Goal: Task Accomplishment & Management: Manage account settings

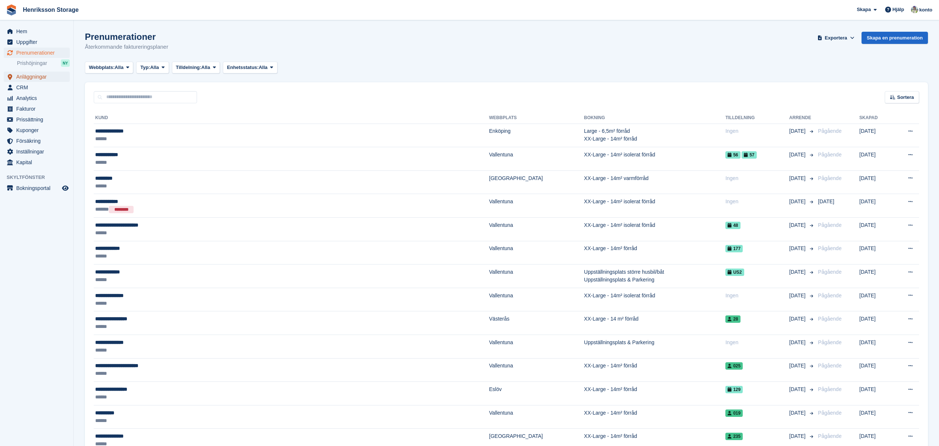
click at [42, 76] on span "Anläggningar" at bounding box center [38, 77] width 44 height 10
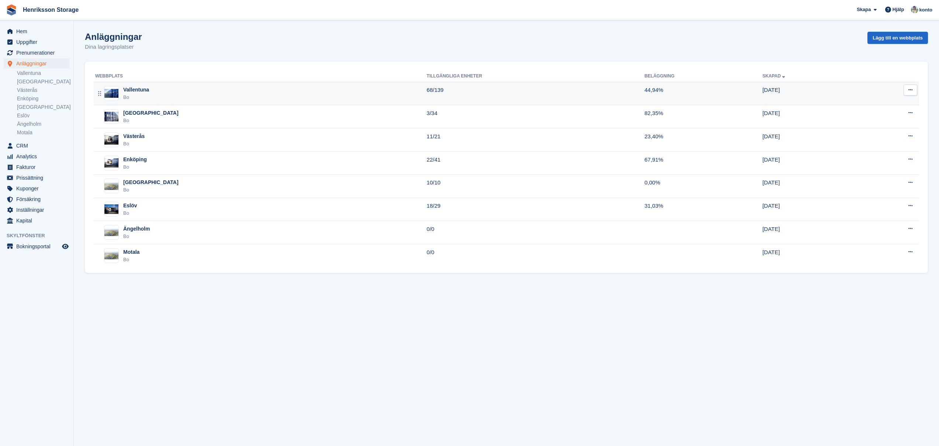
click at [148, 90] on div "Vallentuna" at bounding box center [136, 90] width 26 height 8
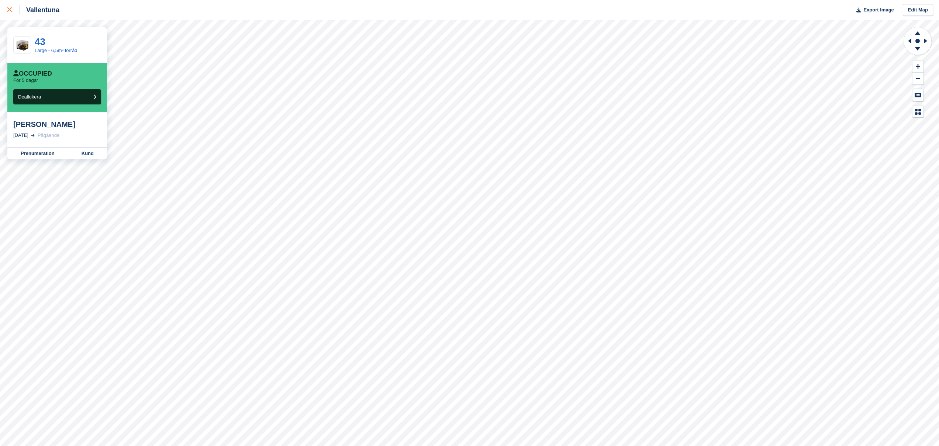
click at [7, 11] on link at bounding box center [10, 10] width 20 height 20
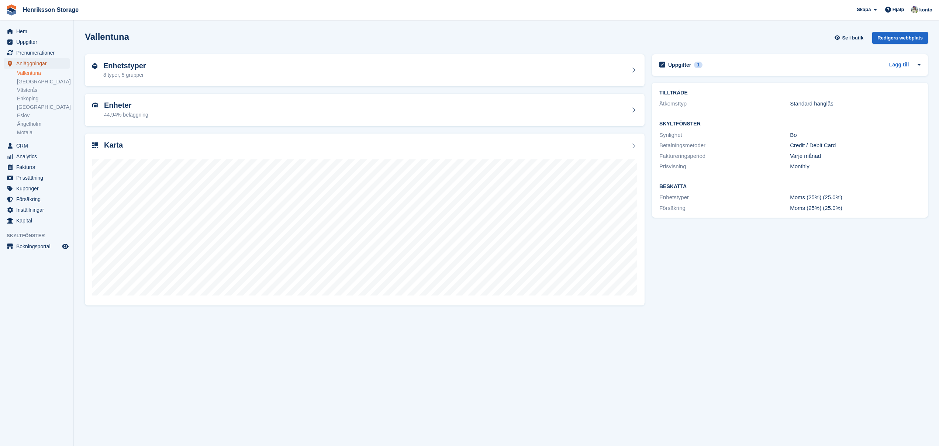
click at [56, 62] on span "Anläggningar" at bounding box center [38, 63] width 44 height 10
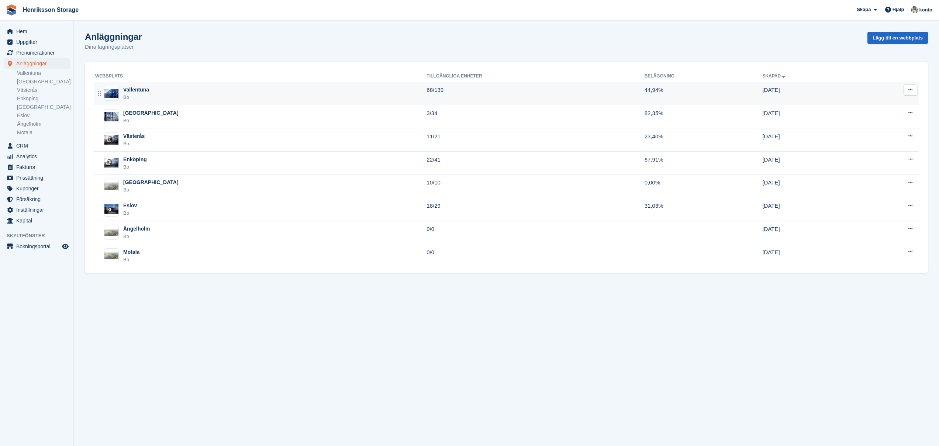
click at [144, 92] on div "Vallentuna" at bounding box center [136, 90] width 26 height 8
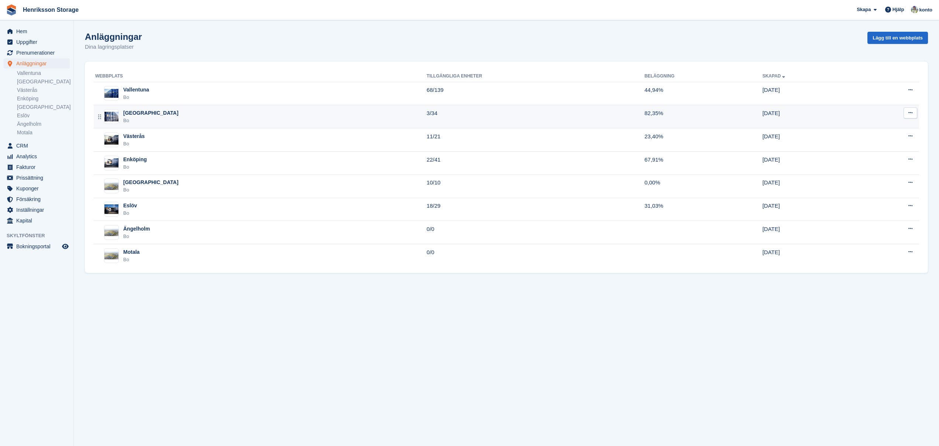
click at [148, 113] on div "Halmstad Bo" at bounding box center [260, 116] width 331 height 15
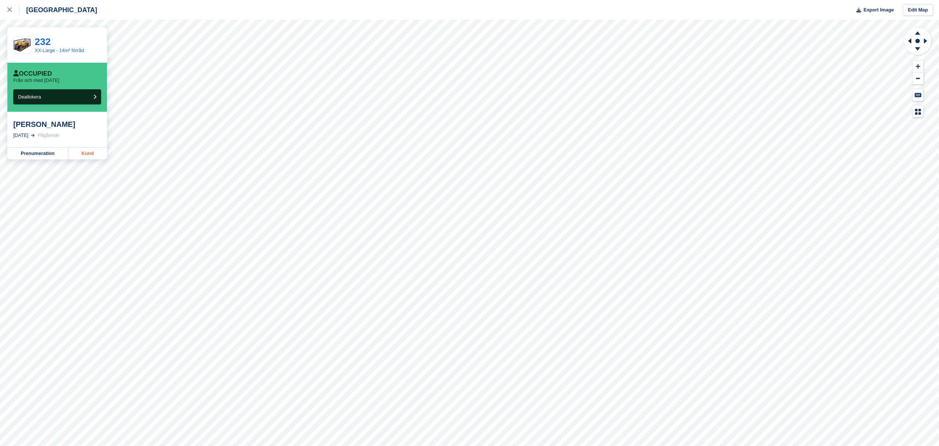
click at [80, 157] on link "Kund" at bounding box center [87, 154] width 39 height 12
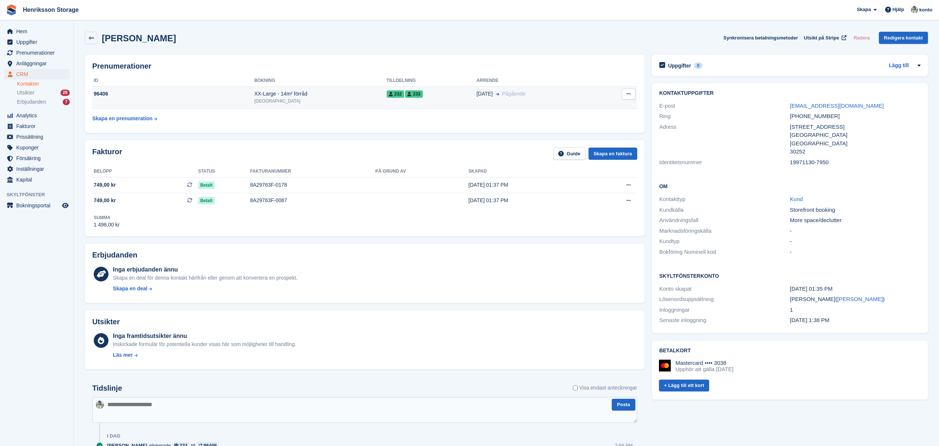
click at [469, 100] on td "232 233" at bounding box center [432, 97] width 90 height 23
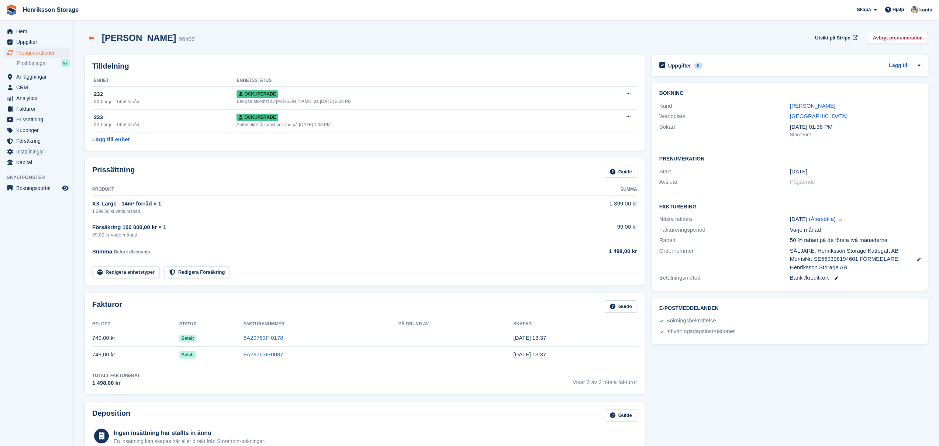
click at [93, 38] on icon at bounding box center [92, 38] width 6 height 6
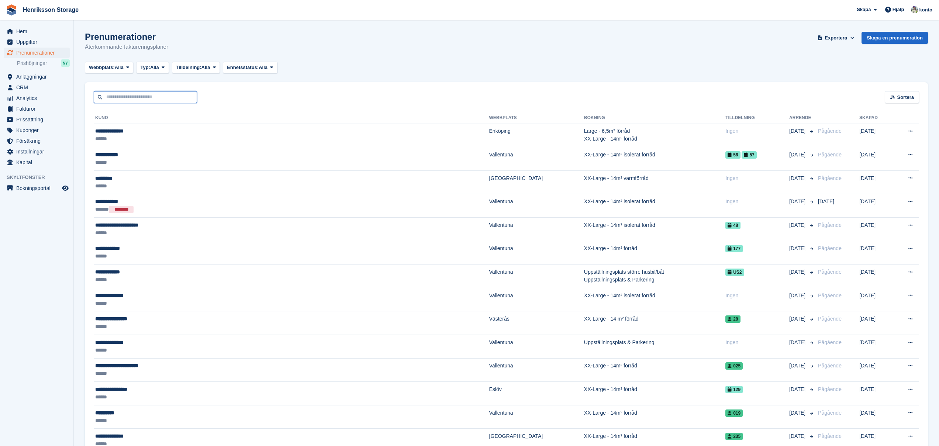
click at [144, 97] on input "text" at bounding box center [145, 97] width 103 height 12
type input "***"
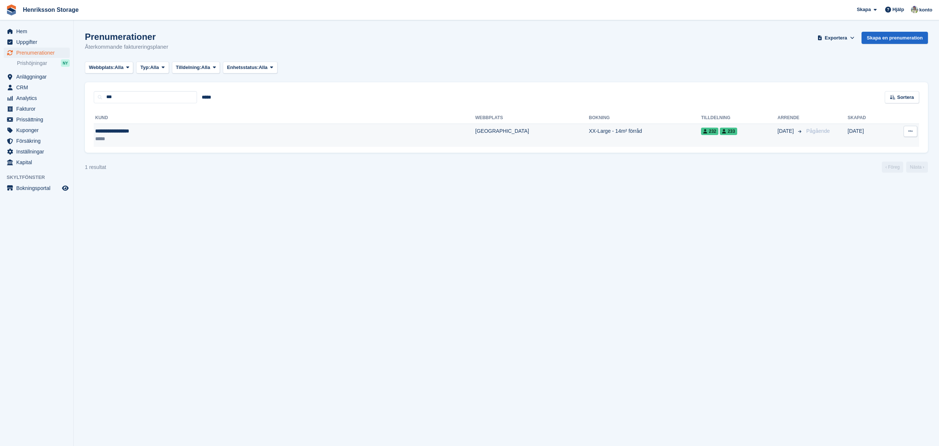
click at [131, 141] on div "*****" at bounding box center [184, 139] width 179 height 8
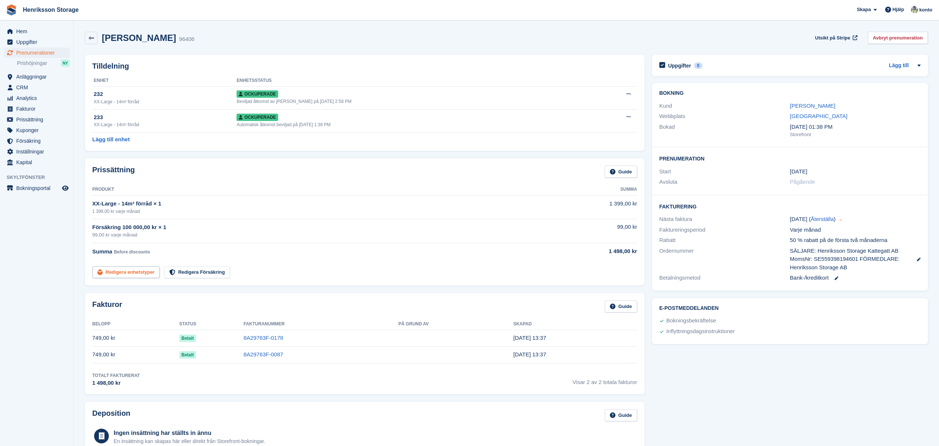
click at [141, 270] on link "Redigera enhetstyper" at bounding box center [126, 273] width 68 height 12
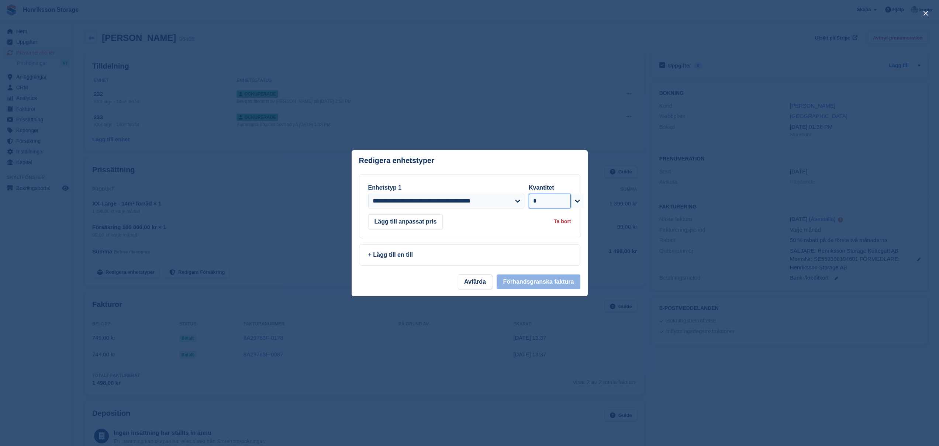
click at [533, 201] on select "* * * * * * * * * ** ** ** ** ** ** ** ** ** ** ** ** ** ** ** ** ** ** ** ** *…" at bounding box center [550, 201] width 42 height 15
select select "*"
click at [529, 194] on select "* * * * * * * * * ** ** ** ** ** ** ** ** ** ** ** ** ** ** ** ** ** ** ** ** *…" at bounding box center [550, 201] width 42 height 15
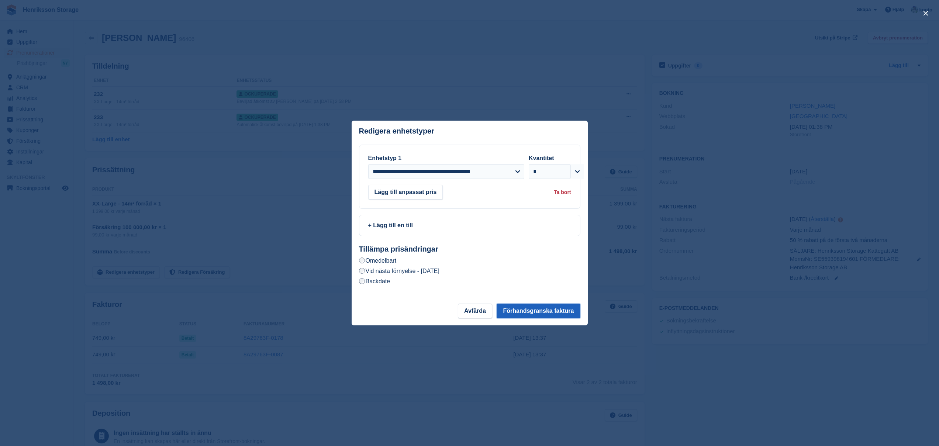
click at [548, 308] on button "Förhandsgranska faktura" at bounding box center [538, 311] width 83 height 15
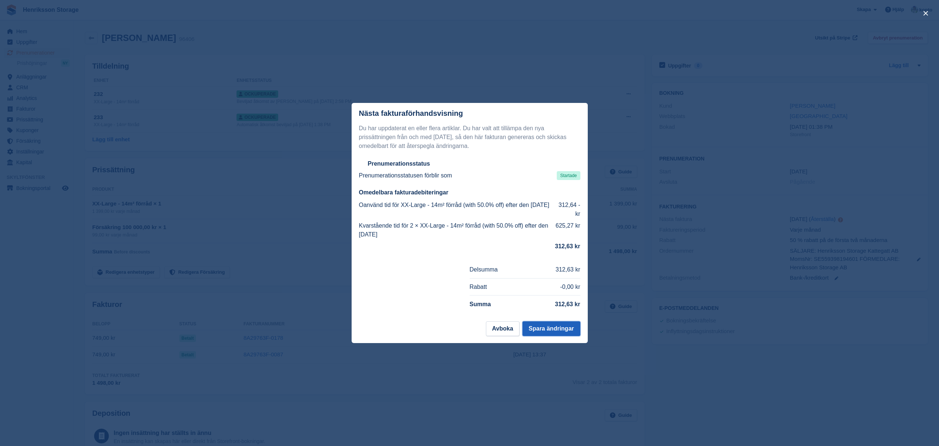
click at [570, 332] on button "Spara ändringar" at bounding box center [552, 329] width 58 height 15
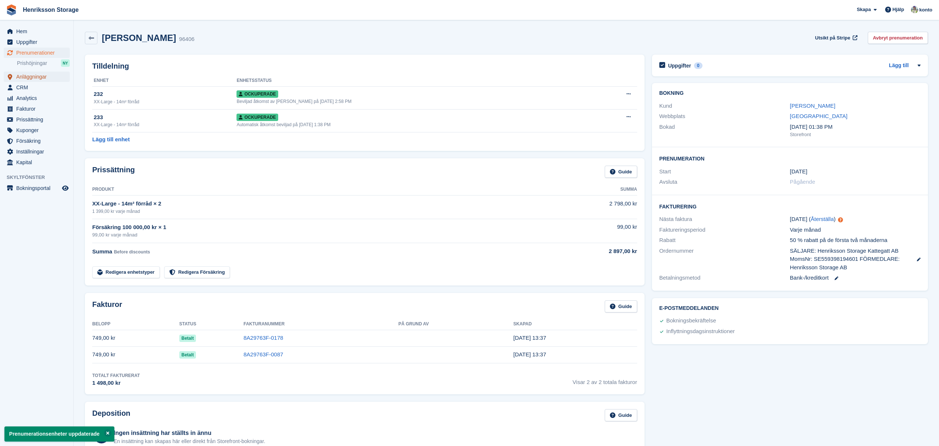
click at [44, 82] on span "Anläggningar" at bounding box center [38, 77] width 44 height 10
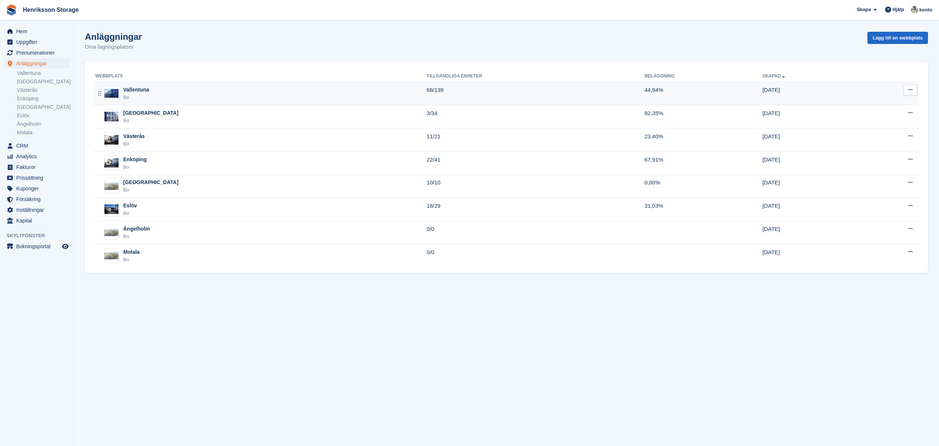
click at [147, 93] on div "Vallentuna" at bounding box center [136, 90] width 26 height 8
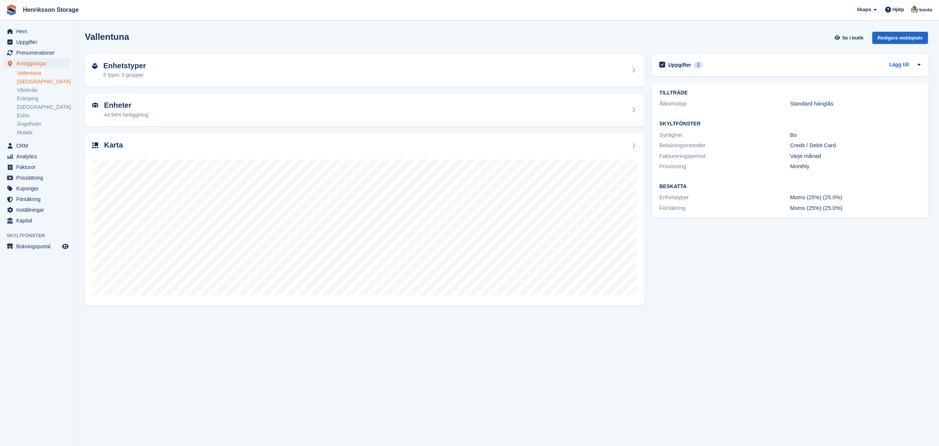
click at [31, 84] on link "[GEOGRAPHIC_DATA]" at bounding box center [43, 81] width 53 height 7
click at [29, 92] on link "Västerås" at bounding box center [43, 90] width 53 height 7
click at [33, 101] on link "Enköping" at bounding box center [43, 98] width 53 height 7
click at [34, 107] on link "[GEOGRAPHIC_DATA]" at bounding box center [43, 107] width 53 height 7
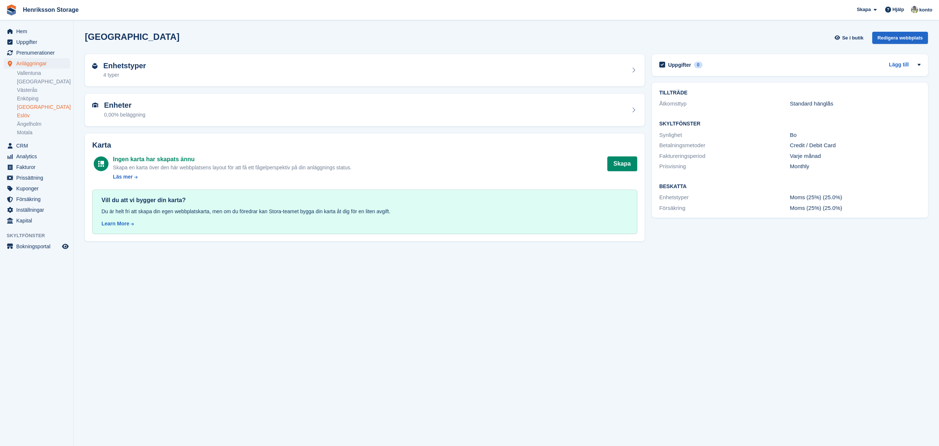
click at [25, 116] on link "Eslöv" at bounding box center [43, 115] width 53 height 7
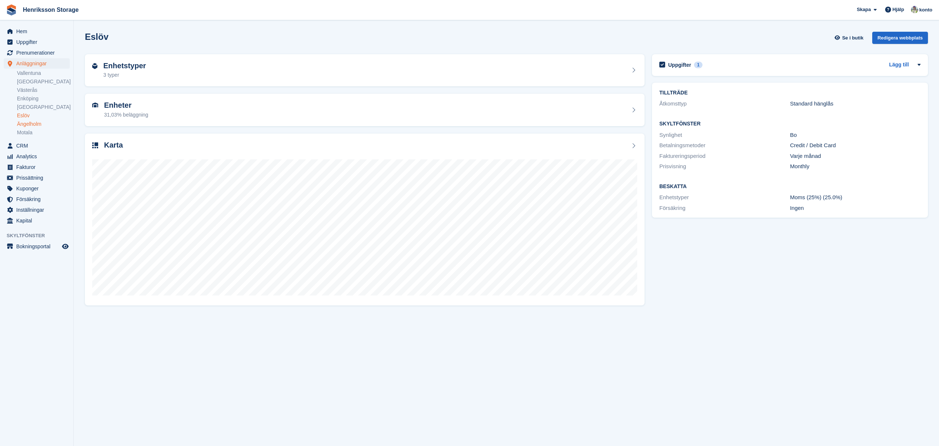
click at [27, 124] on link "Ängelholm" at bounding box center [43, 124] width 53 height 7
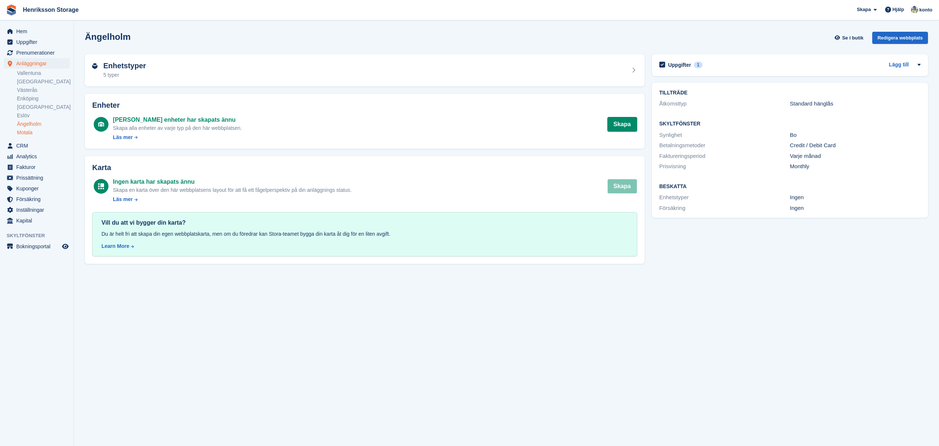
click at [27, 132] on link "Motala" at bounding box center [43, 132] width 53 height 7
click at [625, 124] on button "Skapa" at bounding box center [623, 124] width 30 height 15
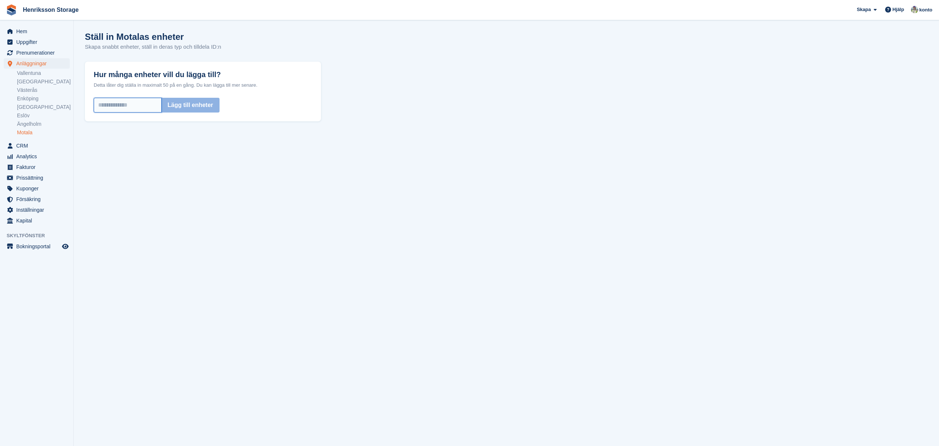
click at [148, 102] on input "Hur många enheter vill du lägga till?" at bounding box center [128, 105] width 68 height 15
click at [143, 110] on input "Hur många enheter vill du lägga till?" at bounding box center [128, 105] width 68 height 15
click at [26, 133] on link "Motala" at bounding box center [43, 132] width 53 height 7
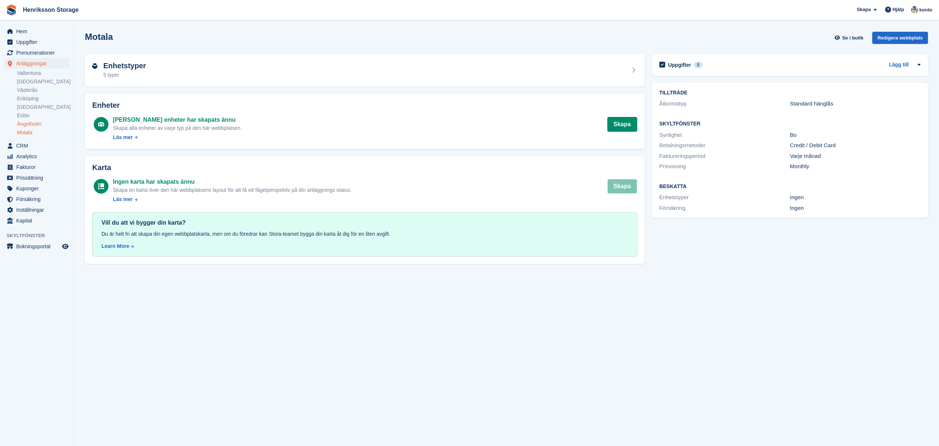
click at [31, 122] on link "Ängelholm" at bounding box center [43, 124] width 53 height 7
click at [27, 117] on link "Eslöv" at bounding box center [43, 115] width 53 height 7
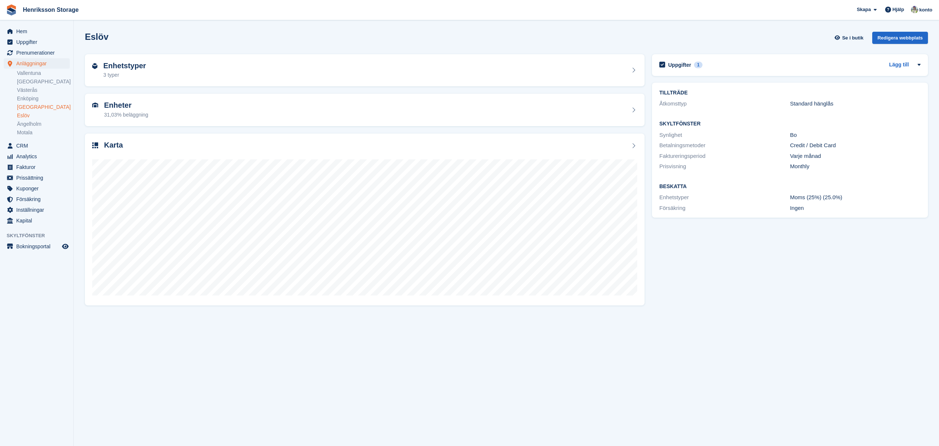
click at [30, 105] on link "[GEOGRAPHIC_DATA]" at bounding box center [43, 107] width 53 height 7
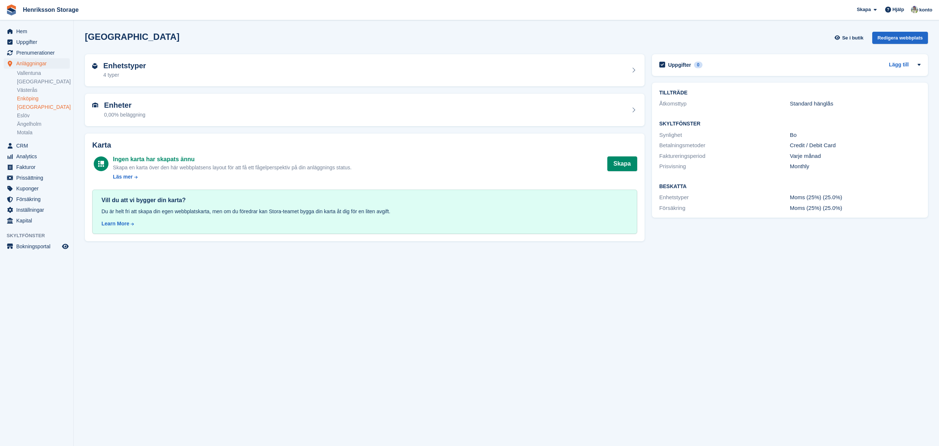
click at [30, 95] on link "Enköping" at bounding box center [43, 98] width 53 height 7
